Goal: Task Accomplishment & Management: Use online tool/utility

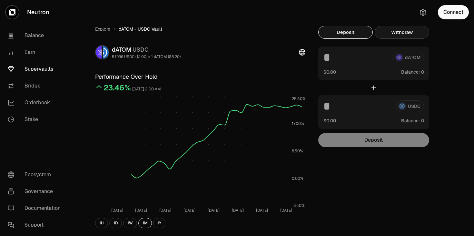
click at [410, 33] on button "Withdraw" at bounding box center [402, 32] width 55 height 13
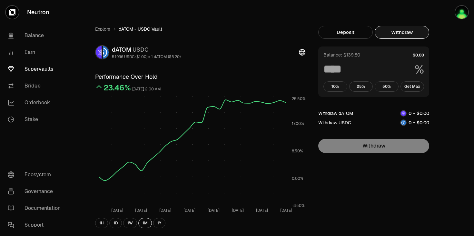
click at [410, 33] on button "Withdraw" at bounding box center [402, 32] width 55 height 13
click at [412, 84] on button "Get Max" at bounding box center [413, 86] width 24 height 10
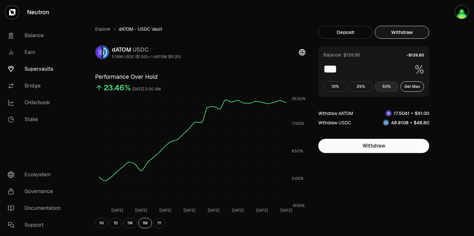
click at [393, 87] on button "50%" at bounding box center [387, 86] width 24 height 10
click at [412, 85] on button "Get Max" at bounding box center [413, 86] width 24 height 10
type input "***"
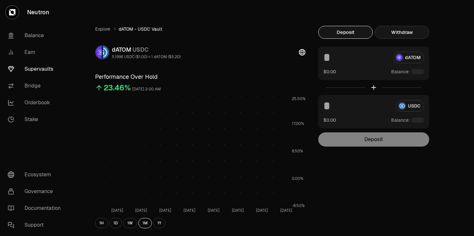
click at [411, 35] on button "Withdraw" at bounding box center [402, 32] width 55 height 13
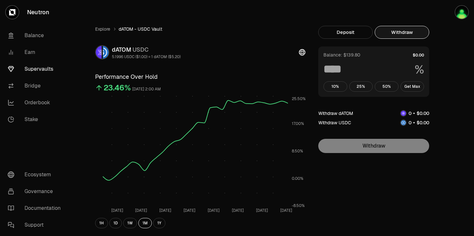
click at [416, 80] on div "Balance: $139.80 % 10% 25% 50% Get Max" at bounding box center [373, 71] width 111 height 50
click at [416, 86] on button "Get Max" at bounding box center [413, 86] width 24 height 10
type input "***"
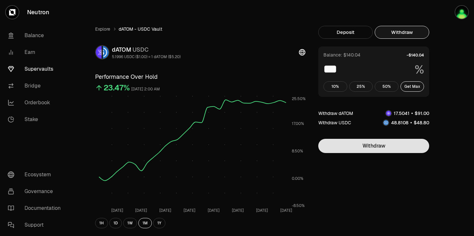
click at [401, 81] on button "Get Max" at bounding box center [413, 86] width 24 height 10
